Goal: Complete application form: Complete application form

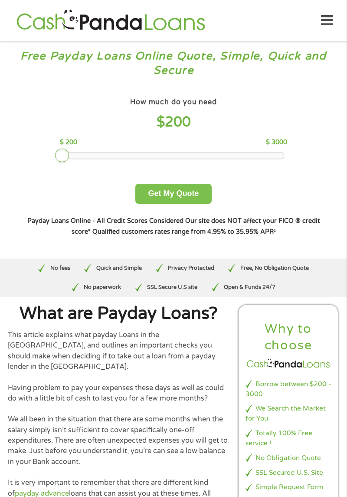
click at [186, 198] on button "Get My Quote" at bounding box center [173, 194] width 76 height 20
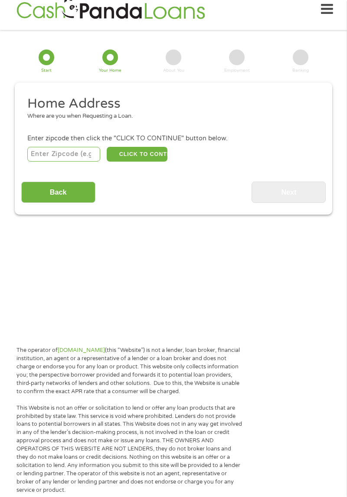
click at [48, 156] on input "number" at bounding box center [63, 154] width 73 height 15
type input "46901"
click at [137, 156] on button "CLICK TO CONTINUE" at bounding box center [137, 154] width 61 height 15
type input "46901"
type input "Kokomo"
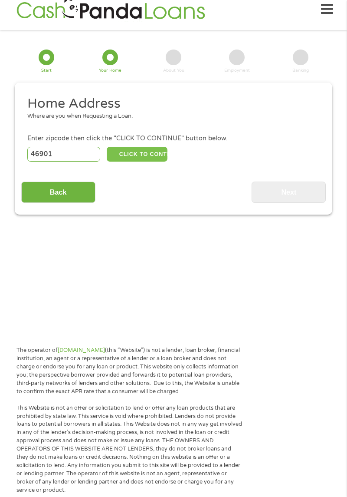
select select "[US_STATE]"
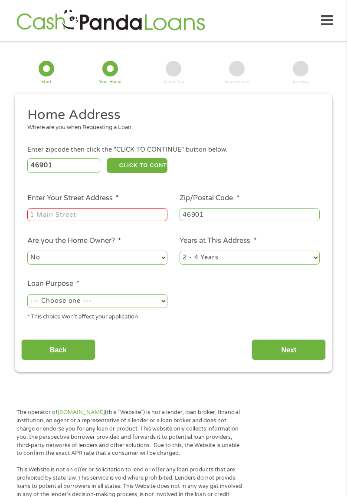
click at [41, 214] on input "Enter Your Street Address *" at bounding box center [97, 214] width 140 height 13
type input "1319 W [GEOGRAPHIC_DATA]"
click at [298, 256] on select "1 Year or less 1 - 2 Years 2 - 4 Years Over 4 Years" at bounding box center [250, 258] width 140 height 14
select select "60months"
click at [180, 251] on select "1 Year or less 1 - 2 Years 2 - 4 Years Over 4 Years" at bounding box center [250, 258] width 140 height 14
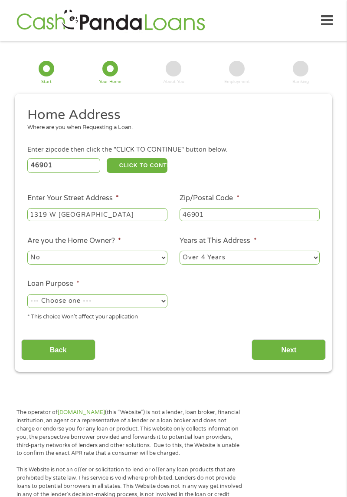
click at [141, 301] on select "--- Choose one --- Pay Bills Debt Consolidation Home Improvement Major Purchase…" at bounding box center [97, 301] width 140 height 14
select select "shorttermcash"
click at [27, 295] on select "--- Choose one --- Pay Bills Debt Consolidation Home Improvement Major Purchase…" at bounding box center [97, 301] width 140 height 14
click at [304, 356] on input "Next" at bounding box center [289, 349] width 74 height 21
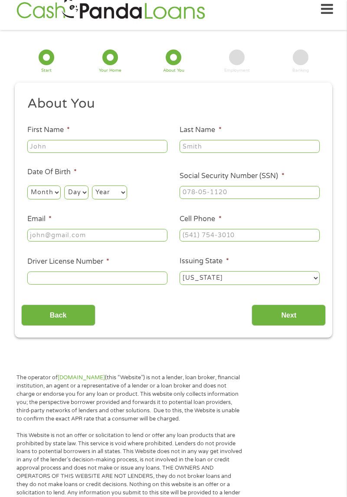
scroll to position [3, 3]
click at [42, 145] on input "First Name *" at bounding box center [97, 146] width 140 height 13
type input "[PERSON_NAME]"
type input "[EMAIL_ADDRESS][DOMAIN_NAME]"
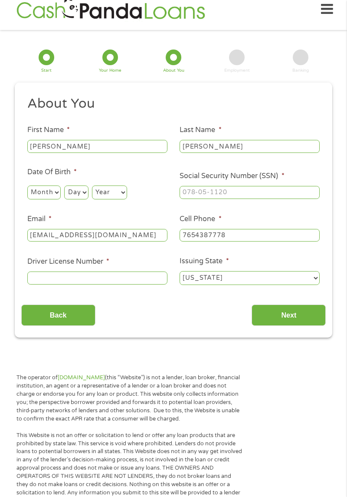
type input "[PHONE_NUMBER]"
click at [34, 195] on select "Month 1 2 3 4 5 6 7 8 9 10 11 12" at bounding box center [43, 192] width 33 height 14
select select "8"
click at [27, 185] on select "Month 1 2 3 4 5 6 7 8 9 10 11 12" at bounding box center [43, 192] width 33 height 14
click at [72, 197] on select "Day 1 2 3 4 5 6 7 8 9 10 11 12 13 14 15 16 17 18 19 20 21 22 23 24 25 26 27 28 …" at bounding box center [76, 192] width 24 height 14
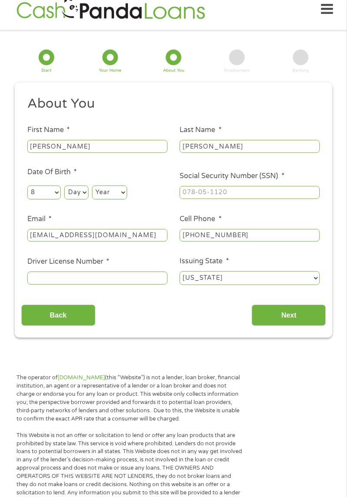
select select "15"
click at [64, 185] on select "Day 1 2 3 4 5 6 7 8 9 10 11 12 13 14 15 16 17 18 19 20 21 22 23 24 25 26 27 28 …" at bounding box center [76, 192] width 24 height 14
click at [124, 195] on select "Year [DATE] 2006 2005 2004 2003 2002 2001 2000 1999 1998 1997 1996 1995 1994 19…" at bounding box center [109, 192] width 35 height 14
select select "1990"
click at [92, 185] on select "Year [DATE] 2006 2005 2004 2003 2002 2001 2000 1999 1998 1997 1996 1995 1994 19…" at bounding box center [109, 192] width 35 height 14
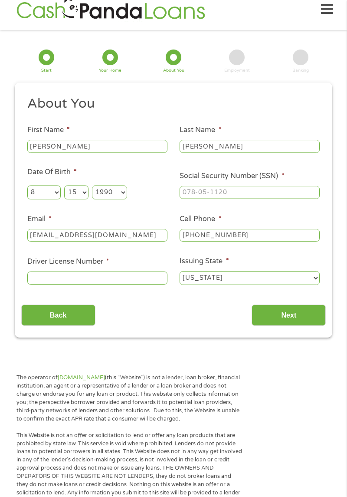
click at [277, 192] on input "Social Security Number (SSN) *" at bounding box center [250, 192] width 140 height 13
type input "313-08-1838"
click at [262, 233] on input "[PHONE_NUMBER]" at bounding box center [250, 235] width 140 height 13
type input "[PHONE_NUMBER]"
click at [44, 281] on input "Driver License Number *" at bounding box center [97, 277] width 140 height 13
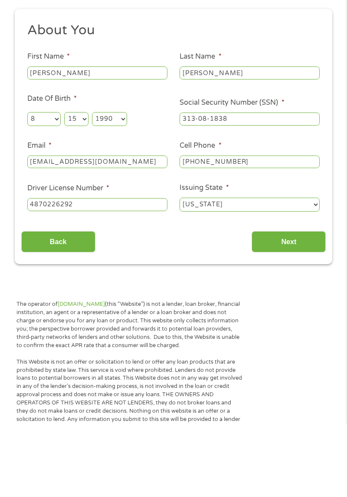
type input "4870226292"
click at [301, 314] on input "Next" at bounding box center [289, 314] width 74 height 21
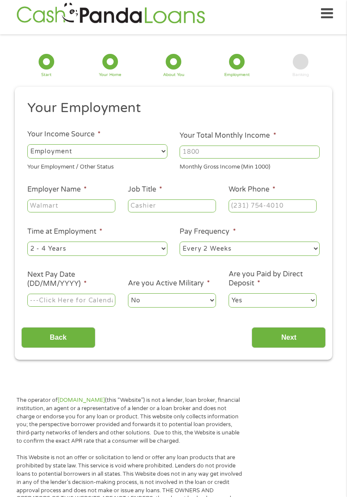
scroll to position [5, 0]
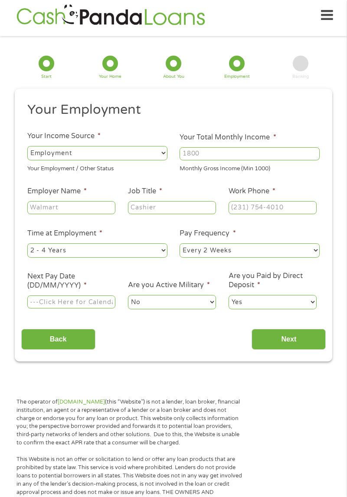
click at [296, 248] on select "--- Choose one --- Every 2 Weeks Every Week Monthly Semi-Monthly" at bounding box center [250, 250] width 140 height 14
select select "weekly"
click at [180, 244] on select "--- Choose one --- Every 2 Weeks Every Week Monthly Semi-Monthly" at bounding box center [250, 250] width 140 height 14
click at [48, 303] on input "Next Pay Date (DD/MM/YYYY) *" at bounding box center [71, 301] width 88 height 13
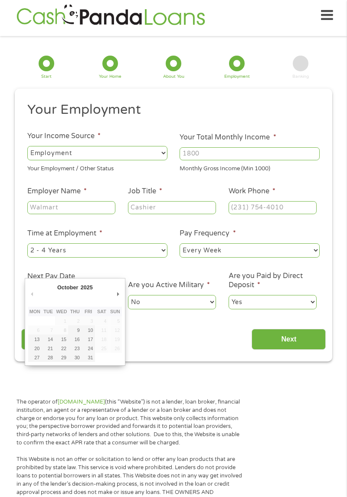
type input "[DATE]"
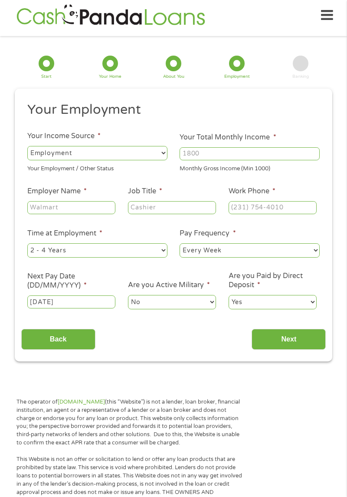
click at [40, 304] on input "[DATE]" at bounding box center [71, 301] width 88 height 13
click at [33, 308] on input "[DATE]" at bounding box center [71, 301] width 88 height 13
click at [290, 347] on input "Next" at bounding box center [289, 339] width 74 height 21
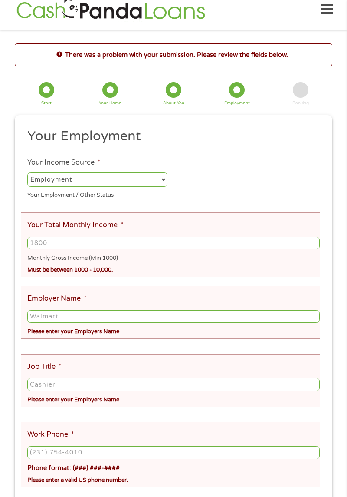
scroll to position [3, 3]
click at [147, 177] on select "--- Choose one --- Employment [DEMOGRAPHIC_DATA] Benefits" at bounding box center [97, 179] width 140 height 14
click at [27, 172] on select "--- Choose one --- Employment [DEMOGRAPHIC_DATA] Benefits" at bounding box center [97, 179] width 140 height 14
click at [269, 243] on input "Your Total Monthly Income *" at bounding box center [173, 243] width 293 height 13
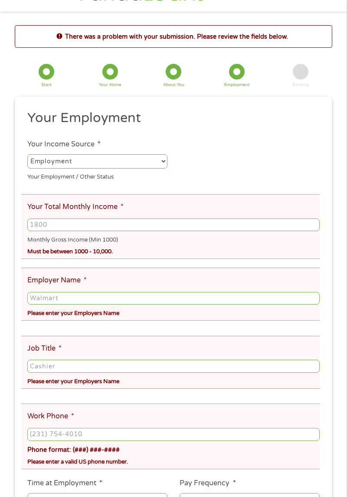
scroll to position [39, 0]
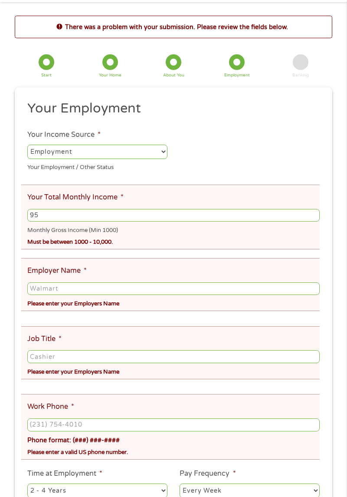
type input "9"
type input "1050"
click at [227, 291] on input "Employer Name *" at bounding box center [173, 288] width 293 height 13
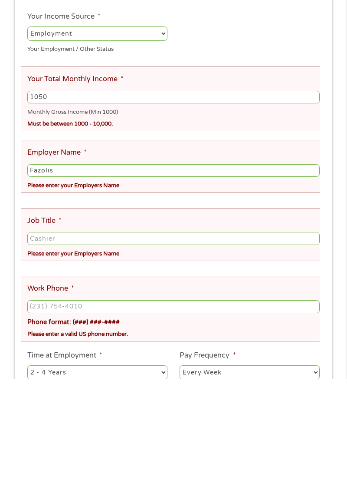
type input "Fazolis"
click at [221, 361] on input "Job Title *" at bounding box center [173, 356] width 293 height 13
type input "Customer service"
click at [213, 427] on input "Work Phone *" at bounding box center [173, 424] width 293 height 13
type input "[PHONE_NUMBER]"
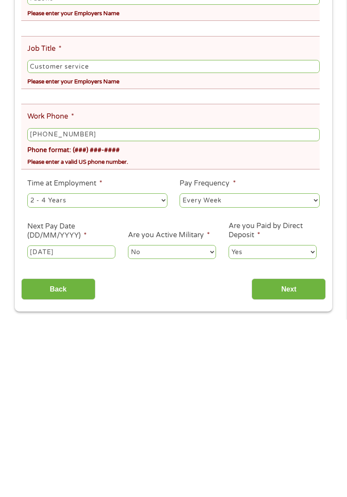
scroll to position [158, 0]
